Goal: Transaction & Acquisition: Purchase product/service

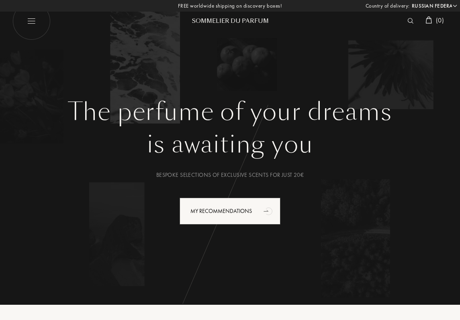
select select "RU"
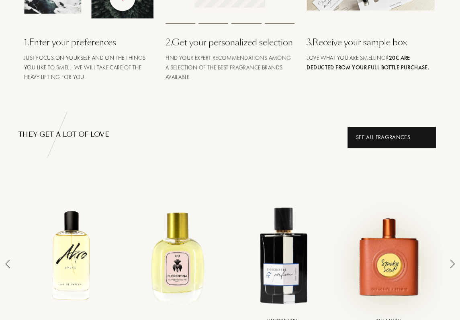
scroll to position [466, 0]
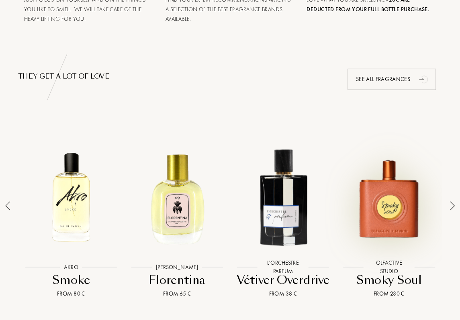
click at [388, 240] on div at bounding box center [389, 198] width 102 height 120
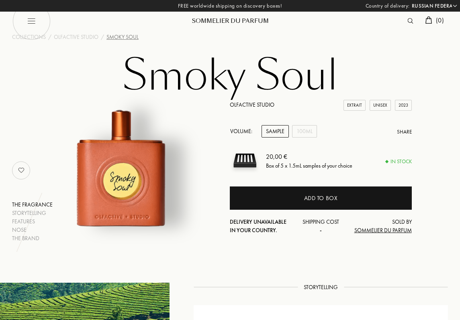
select select "RU"
click at [407, 22] on img at bounding box center [410, 21] width 6 height 6
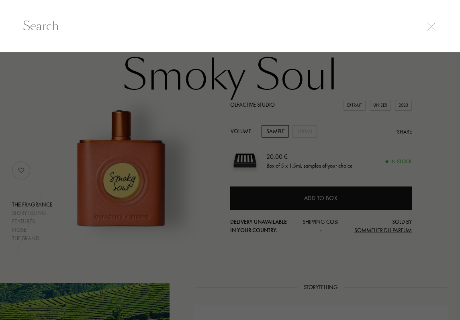
paste input "[PERSON_NAME] 777 PINK BOA"
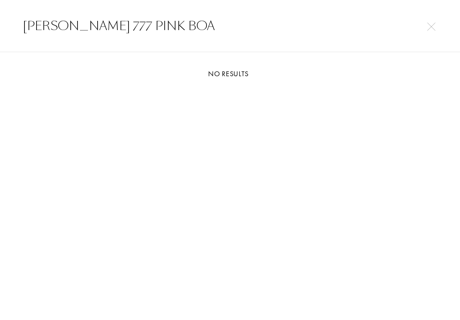
drag, startPoint x: 291, startPoint y: 23, endPoint x: 203, endPoint y: 26, distance: 87.6
click at [203, 26] on input "[PERSON_NAME] 777 PINK BOA" at bounding box center [230, 26] width 460 height 18
type input "[PERSON_NAME]"
